Goal: Check status: Check status

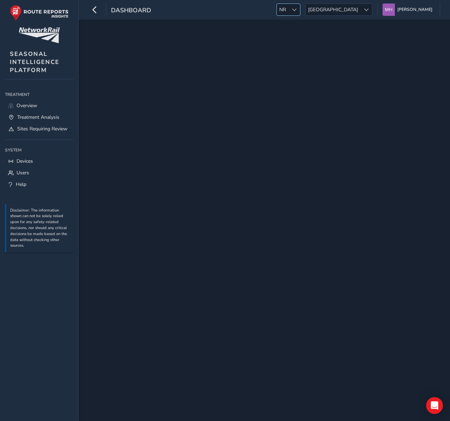
click at [289, 7] on span "NR" at bounding box center [283, 10] width 12 height 12
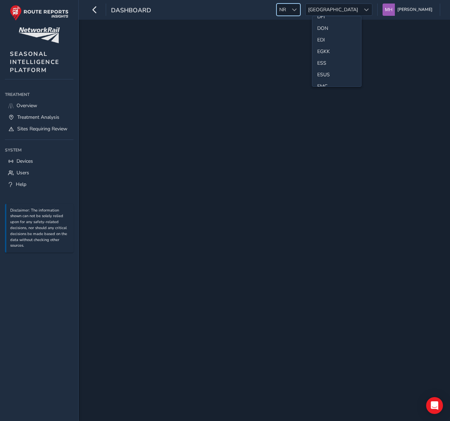
scroll to position [81, 0]
click at [323, 55] on li "ESS" at bounding box center [336, 60] width 49 height 12
